Goal: Check status: Check status

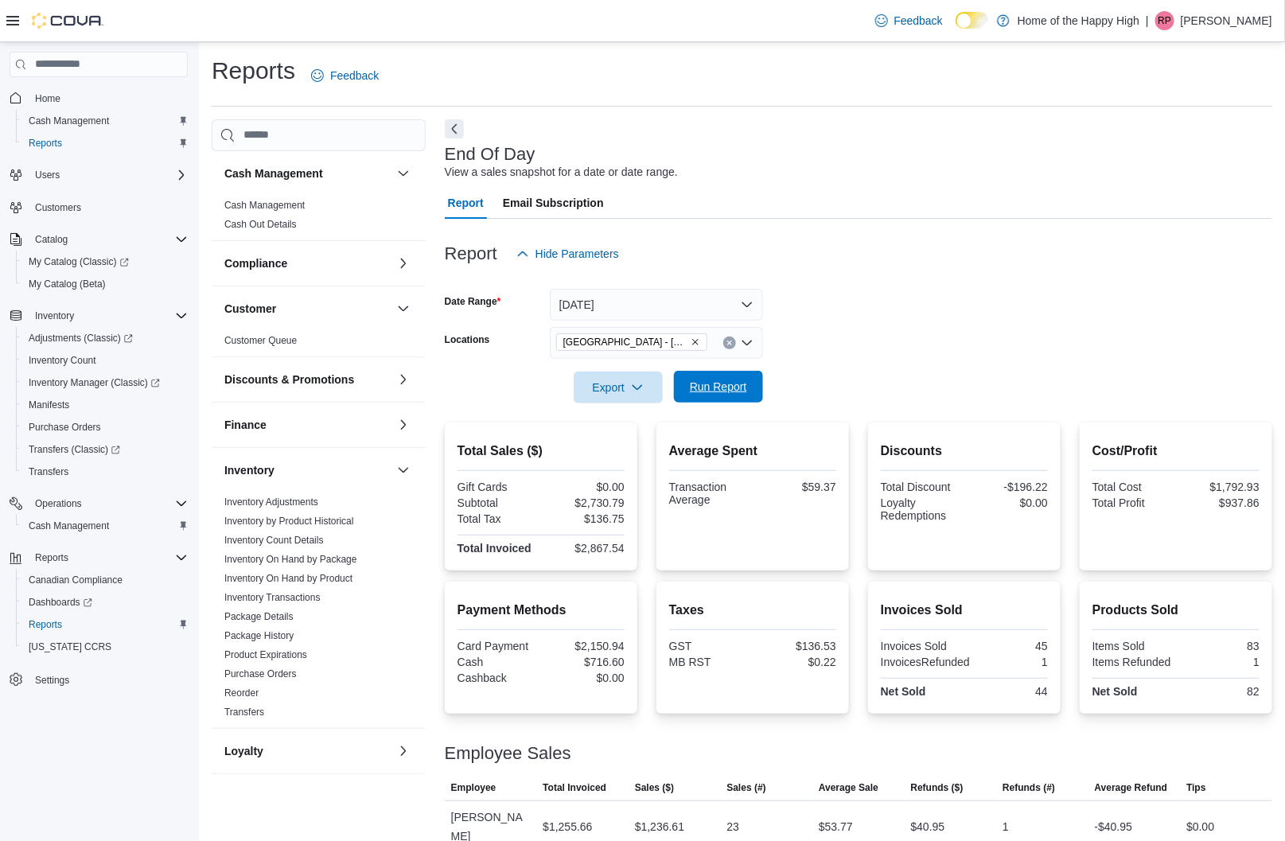
scroll to position [353, 0]
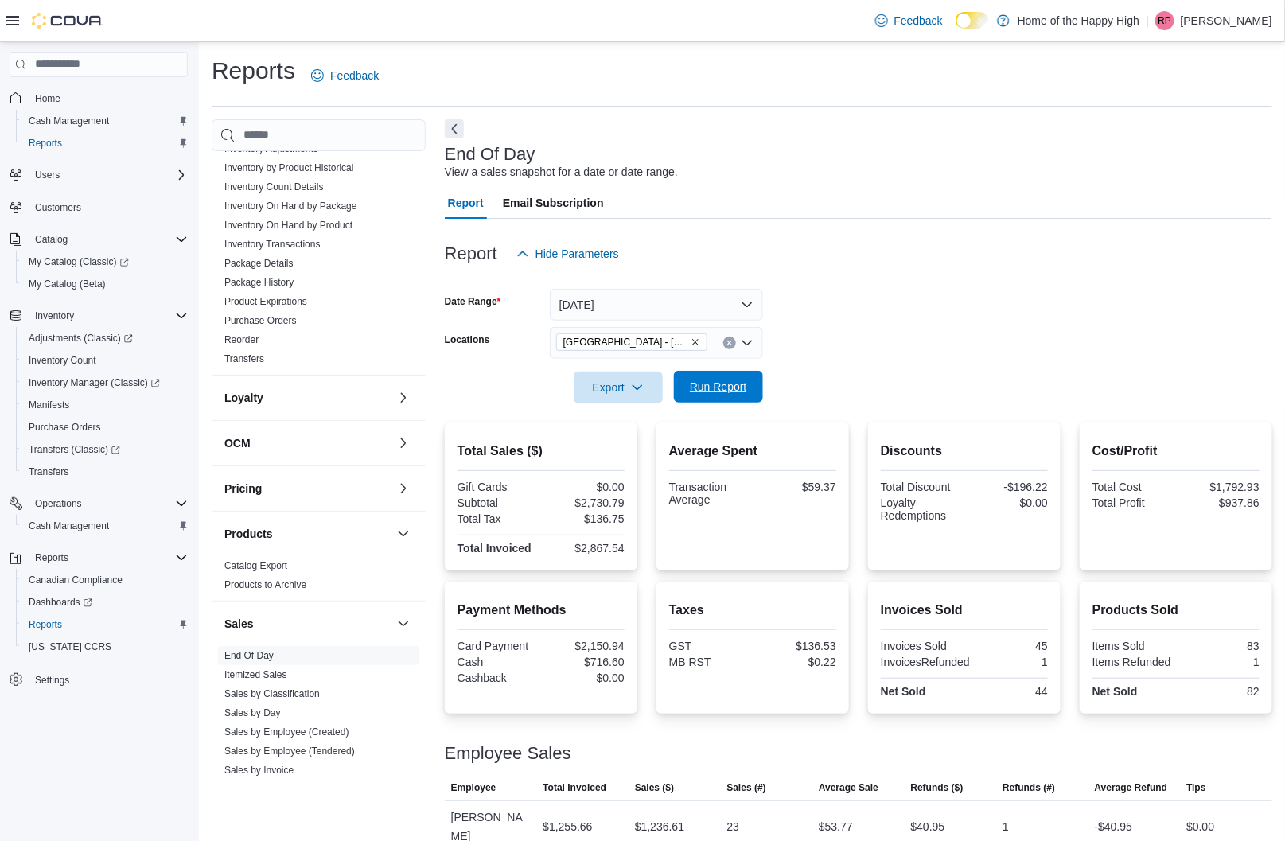
click at [697, 388] on span "Run Report" at bounding box center [718, 387] width 57 height 16
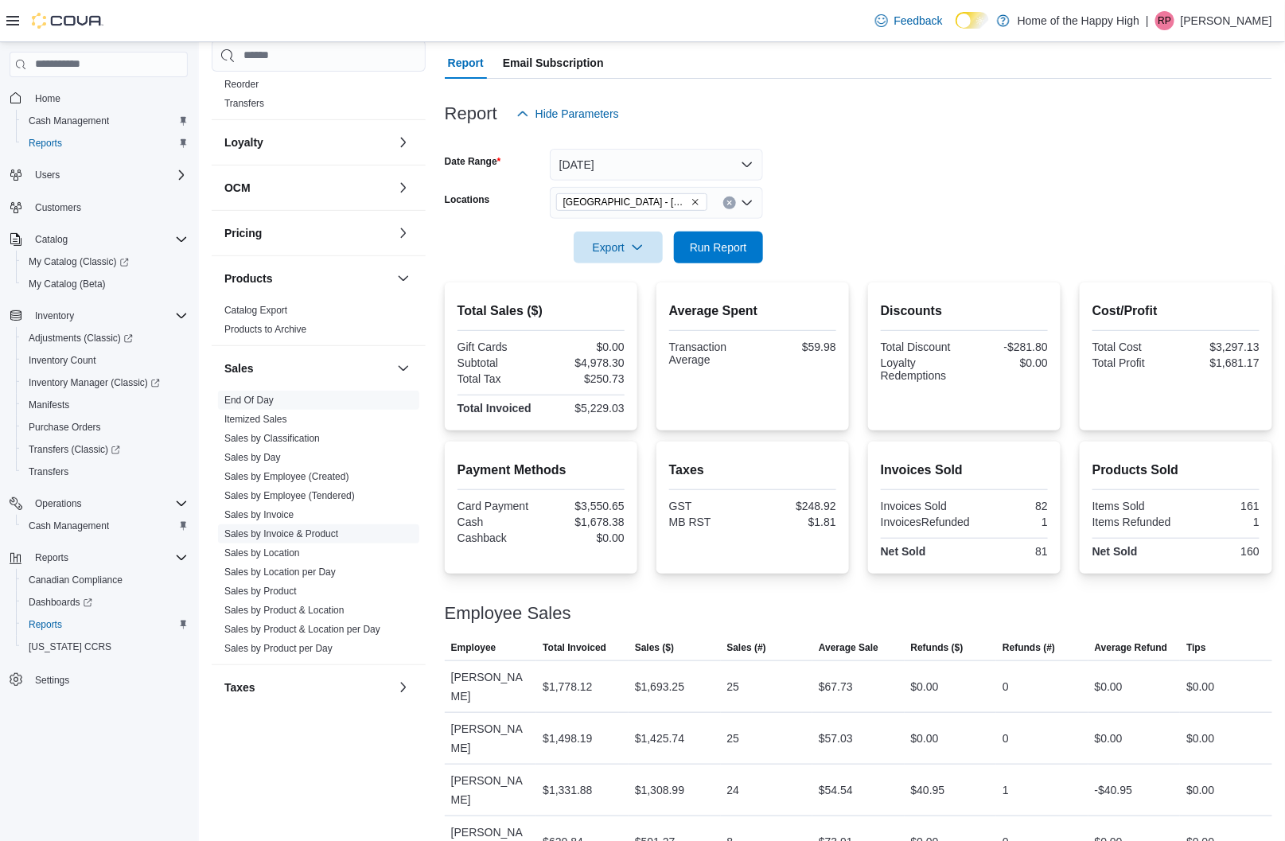
scroll to position [530, 0]
click at [271, 495] on link "Sales by Employee (Tendered)" at bounding box center [289, 495] width 131 height 11
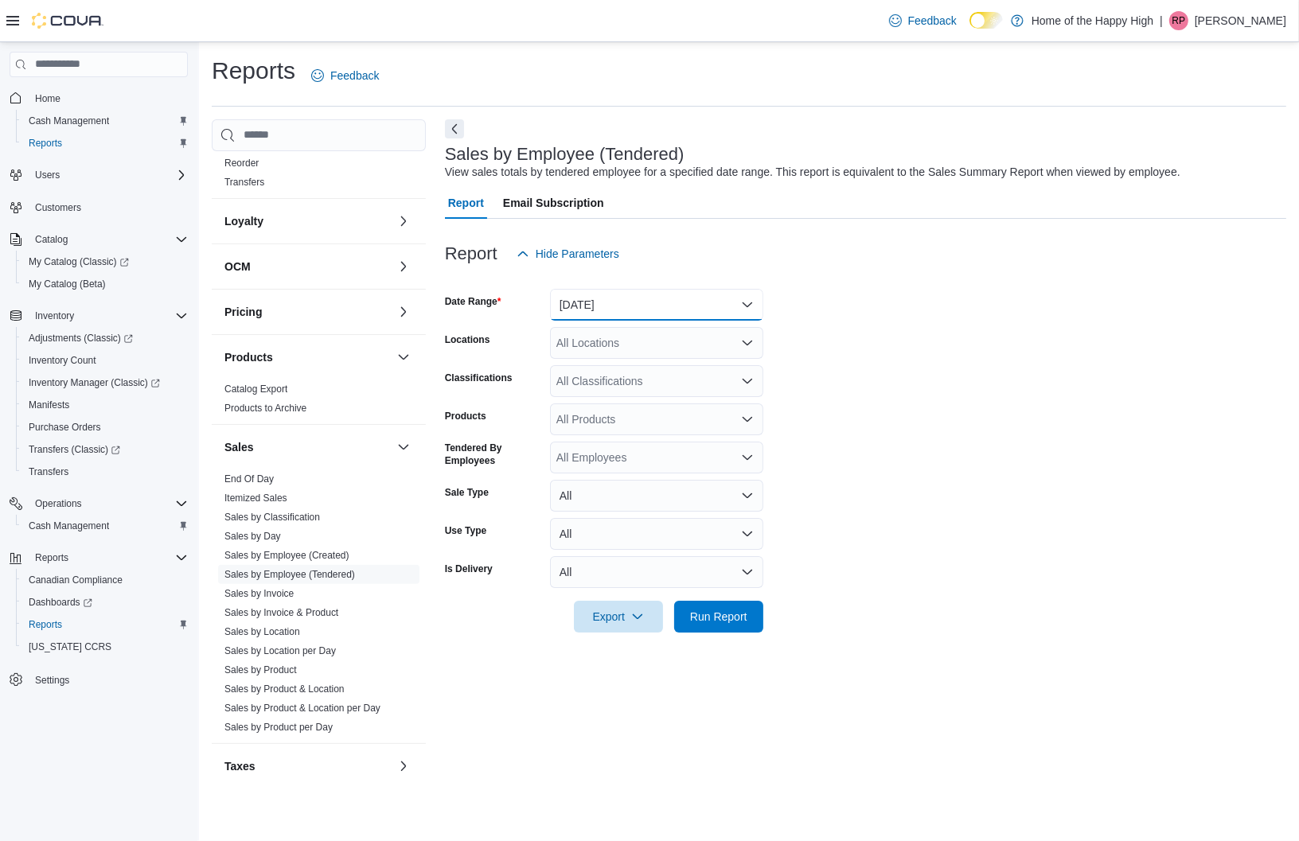
click at [589, 305] on button "[DATE]" at bounding box center [656, 305] width 213 height 32
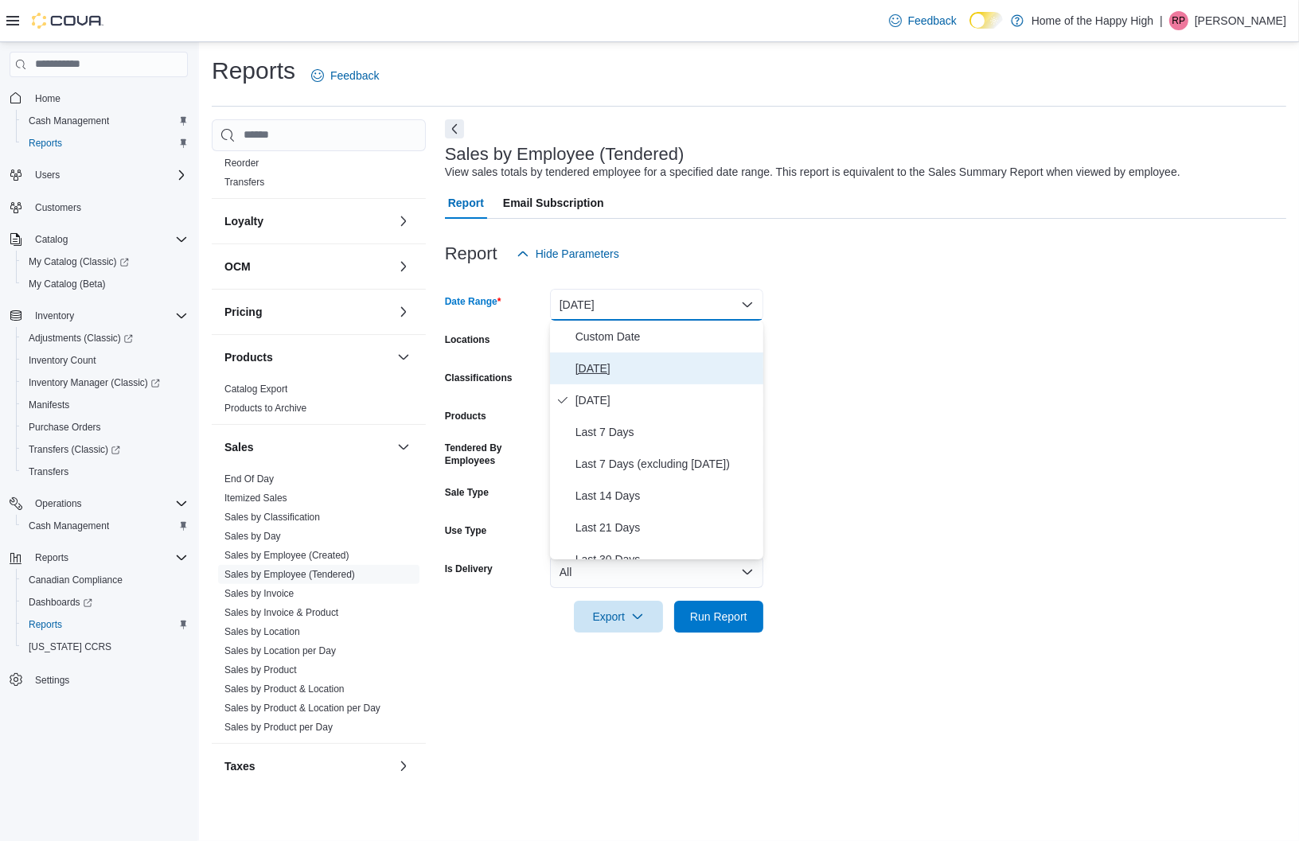
click at [603, 370] on span "[DATE]" at bounding box center [665, 368] width 181 height 19
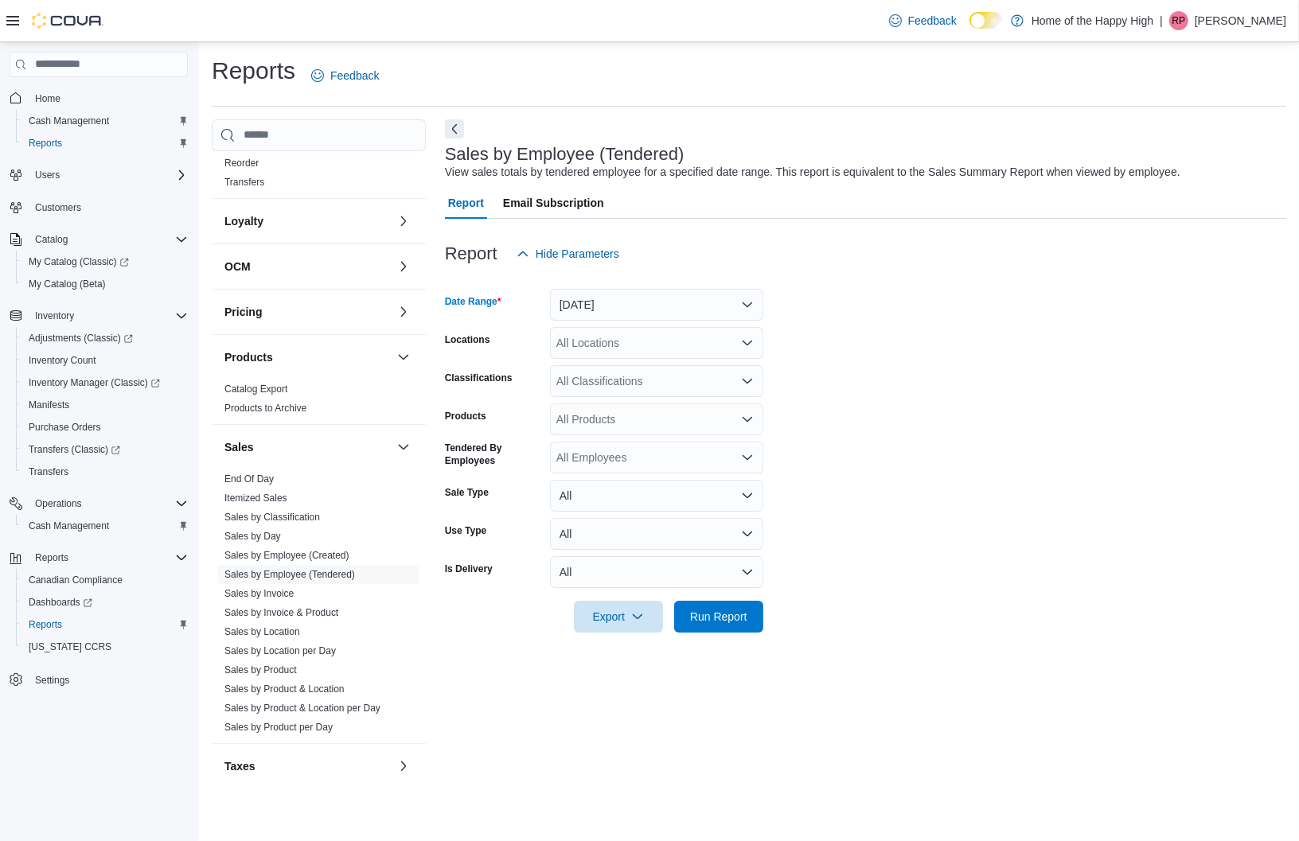
click at [575, 342] on div "All Locations" at bounding box center [656, 343] width 213 height 32
type input "****"
click at [649, 375] on span "[GEOGRAPHIC_DATA] - [GEOGRAPHIC_DATA] - Fire & Flower" at bounding box center [775, 370] width 318 height 16
drag, startPoint x: 870, startPoint y: 384, endPoint x: 778, endPoint y: 510, distance: 155.5
click at [871, 384] on form "Date Range [DATE] Locations [GEOGRAPHIC_DATA] - Fire & Flower Classifications A…" at bounding box center [865, 451] width 841 height 363
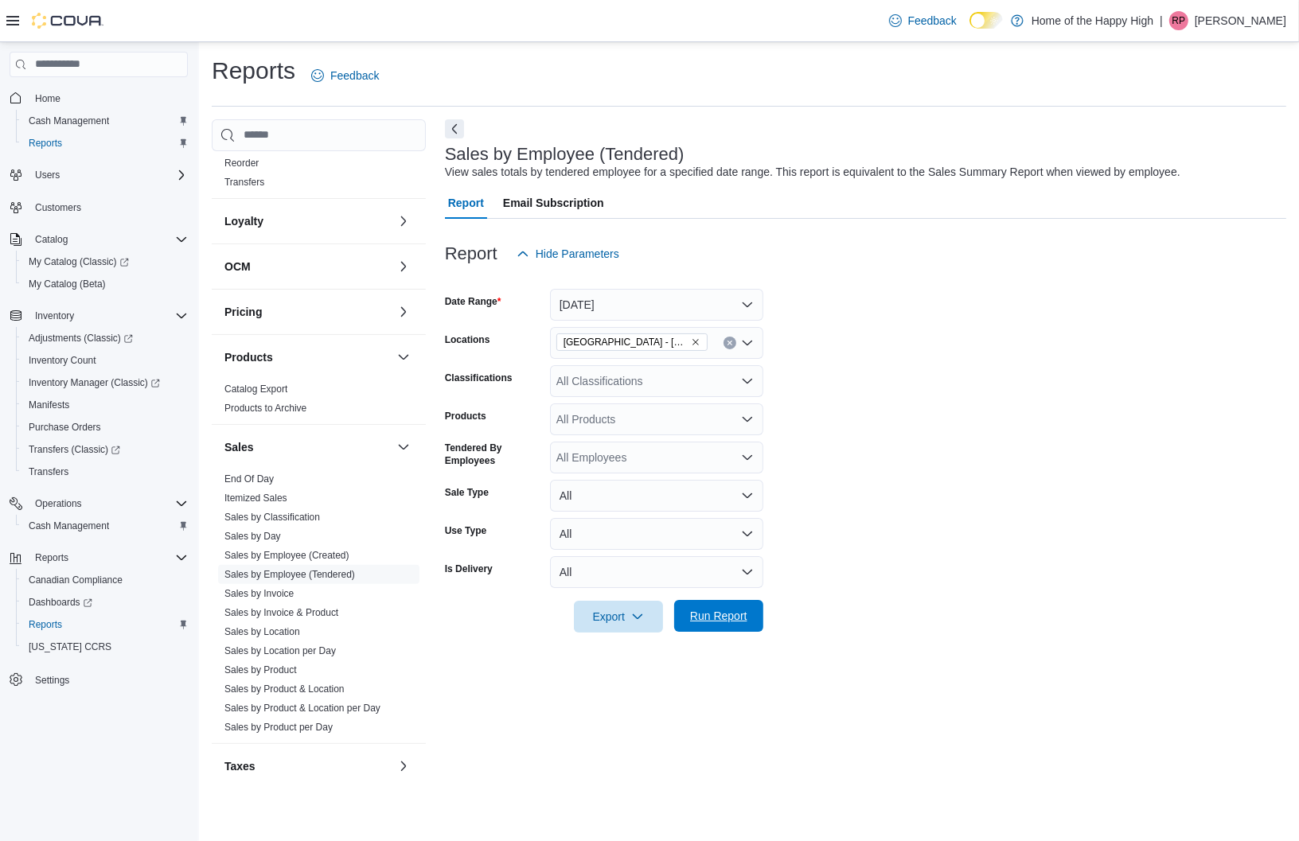
click at [712, 618] on span "Run Report" at bounding box center [718, 616] width 57 height 16
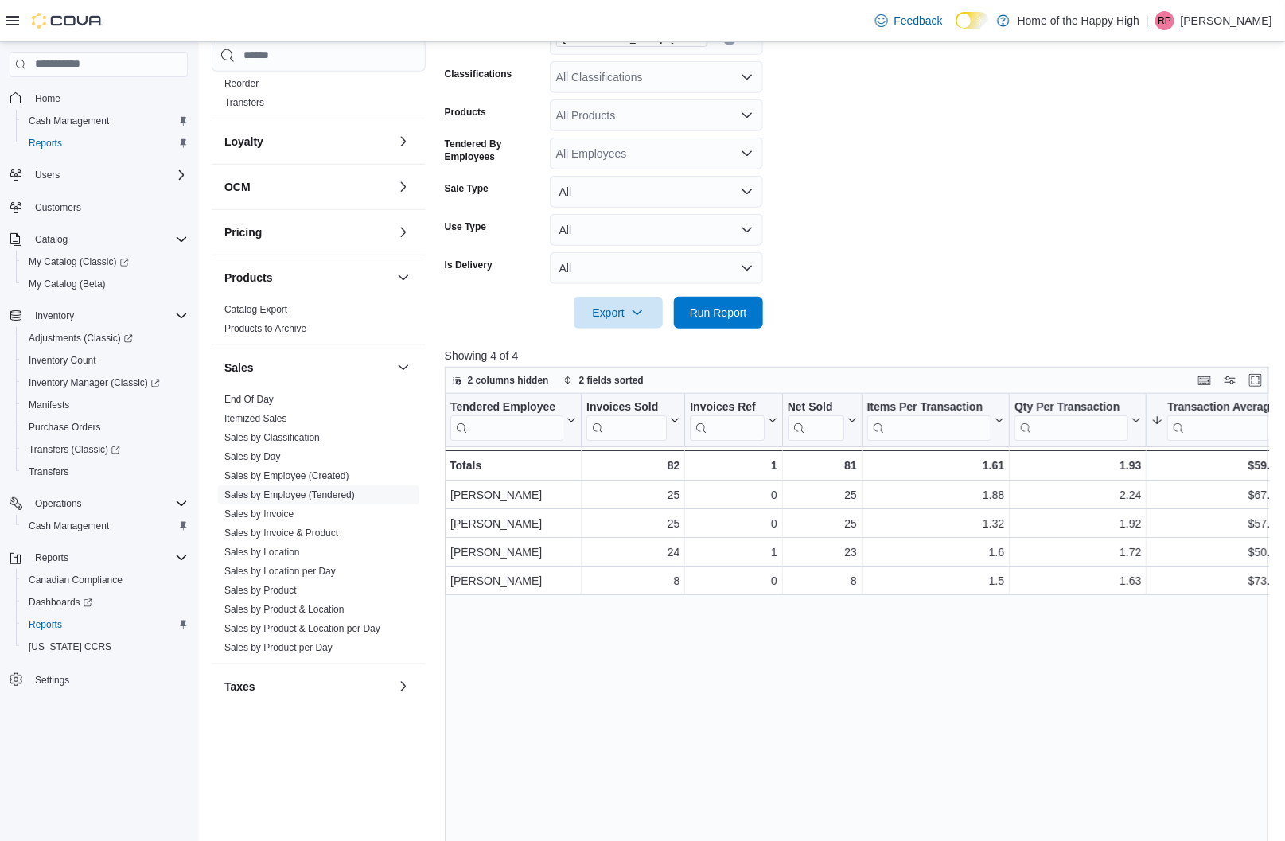
scroll to position [265, 0]
